Goal: Information Seeking & Learning: Find specific fact

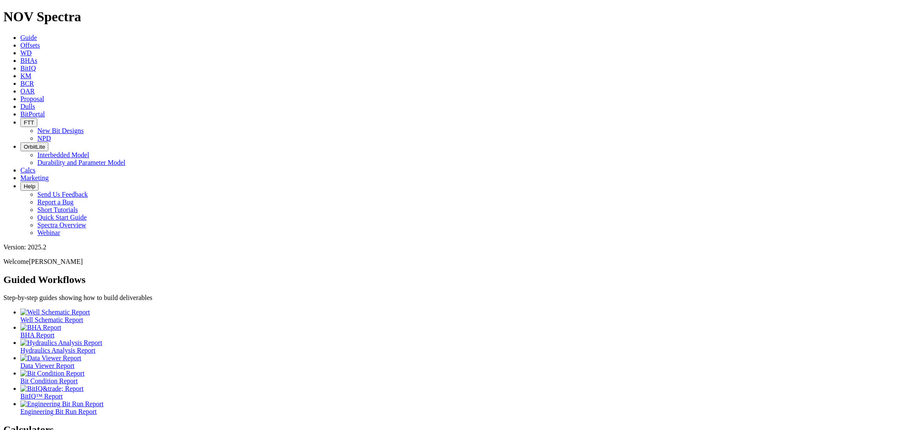
click at [31, 72] on link "KM" at bounding box center [25, 75] width 11 height 7
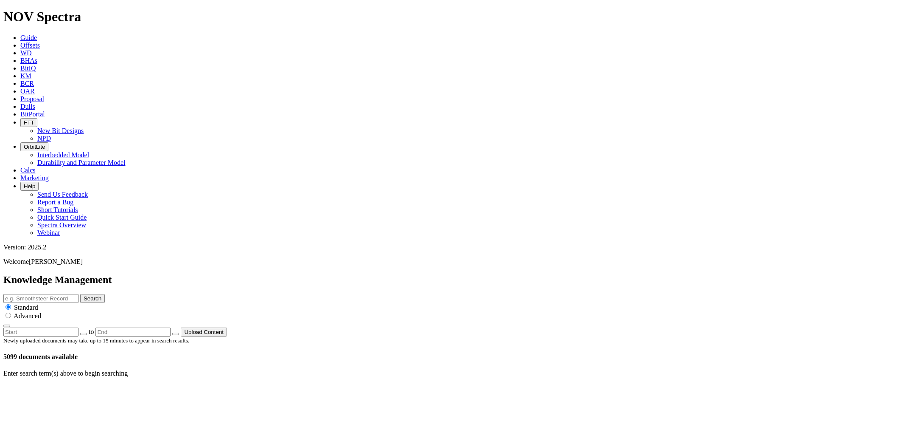
click at [79, 294] on input "text" at bounding box center [40, 298] width 75 height 9
paste input "s"
type input "standard running procedure PDC bit"
click at [80, 294] on button "Search" at bounding box center [92, 298] width 25 height 9
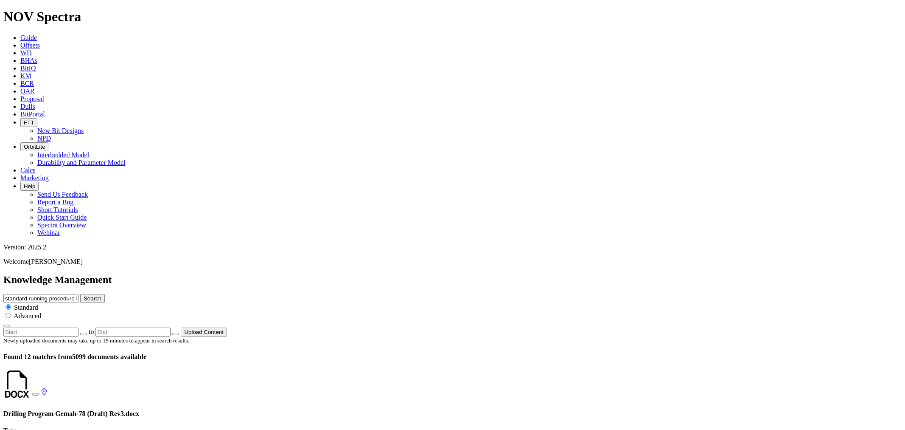
scroll to position [126, 0]
drag, startPoint x: 17, startPoint y: 95, endPoint x: 185, endPoint y: 92, distance: 168.1
